Goal: Check status

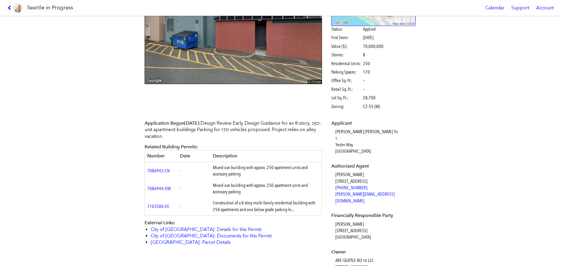
scroll to position [66, 0]
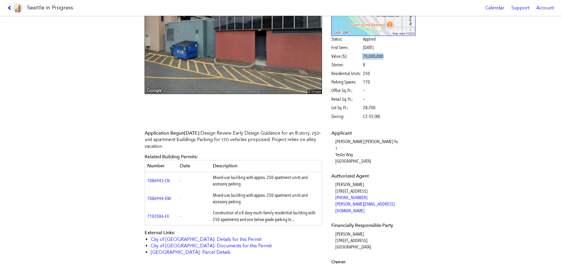
drag, startPoint x: 380, startPoint y: 57, endPoint x: 360, endPoint y: 56, distance: 19.9
click at [360, 56] on span "Value ($): 70,000,000" at bounding box center [361, 56] width 61 height 6
click at [391, 82] on div "Status: Applied First Seen: [DATE] Value ($): 70,000,000 Stories: 8 Residential…" at bounding box center [373, 78] width 85 height 84
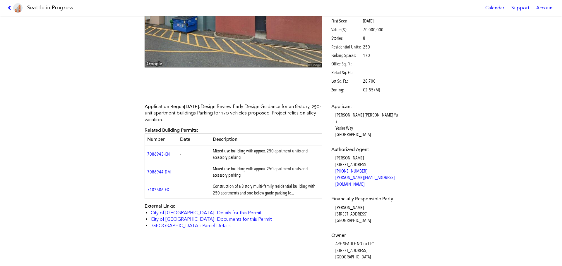
scroll to position [95, 0]
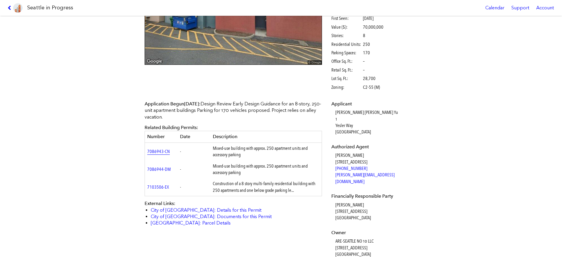
click at [158, 153] on link "7086943-CN" at bounding box center [158, 152] width 23 height 6
click at [156, 187] on link "7103506-EX" at bounding box center [158, 188] width 22 height 6
